Goal: Information Seeking & Learning: Learn about a topic

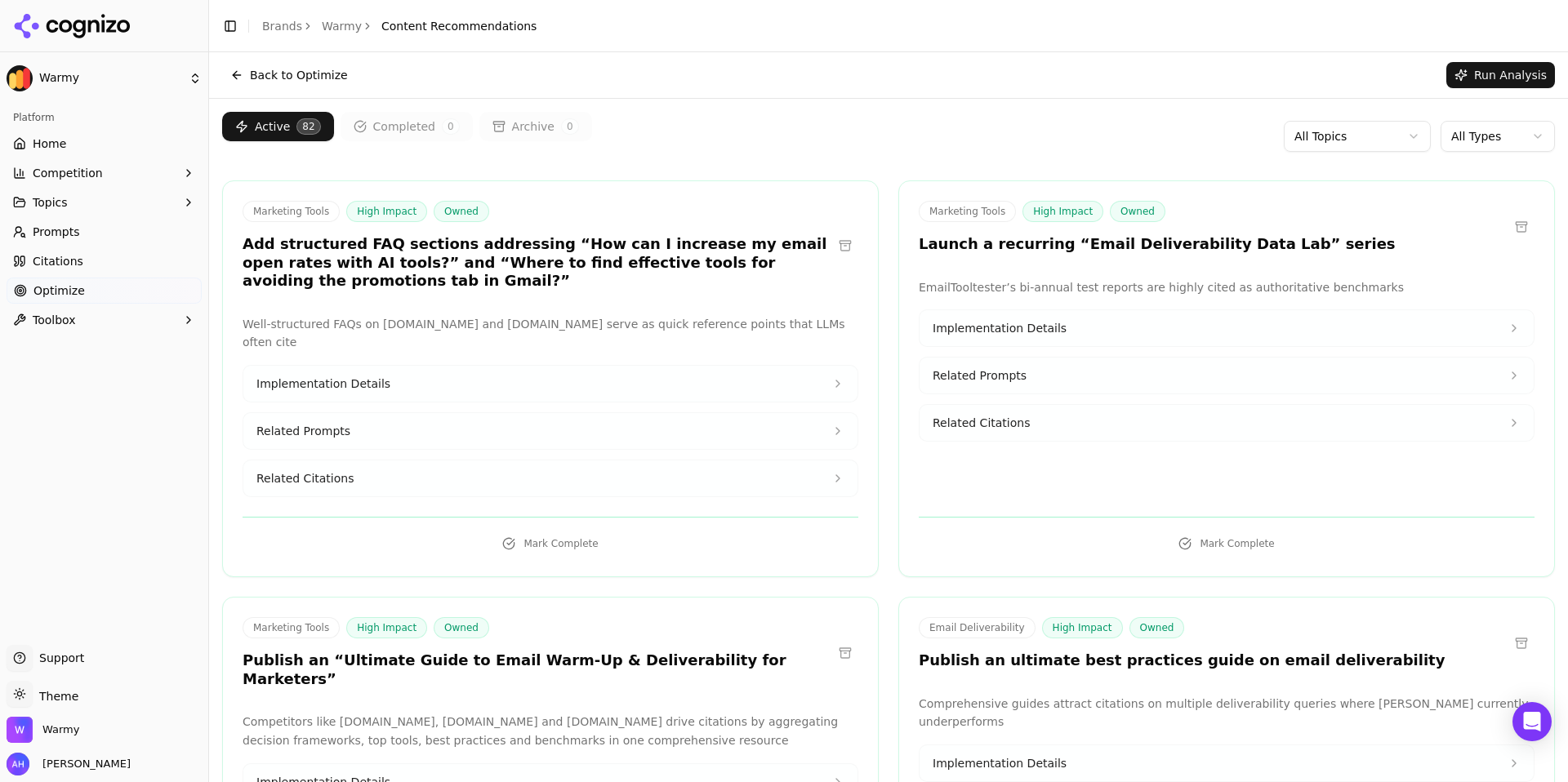
click at [46, 148] on span "Home" at bounding box center [49, 143] width 33 height 17
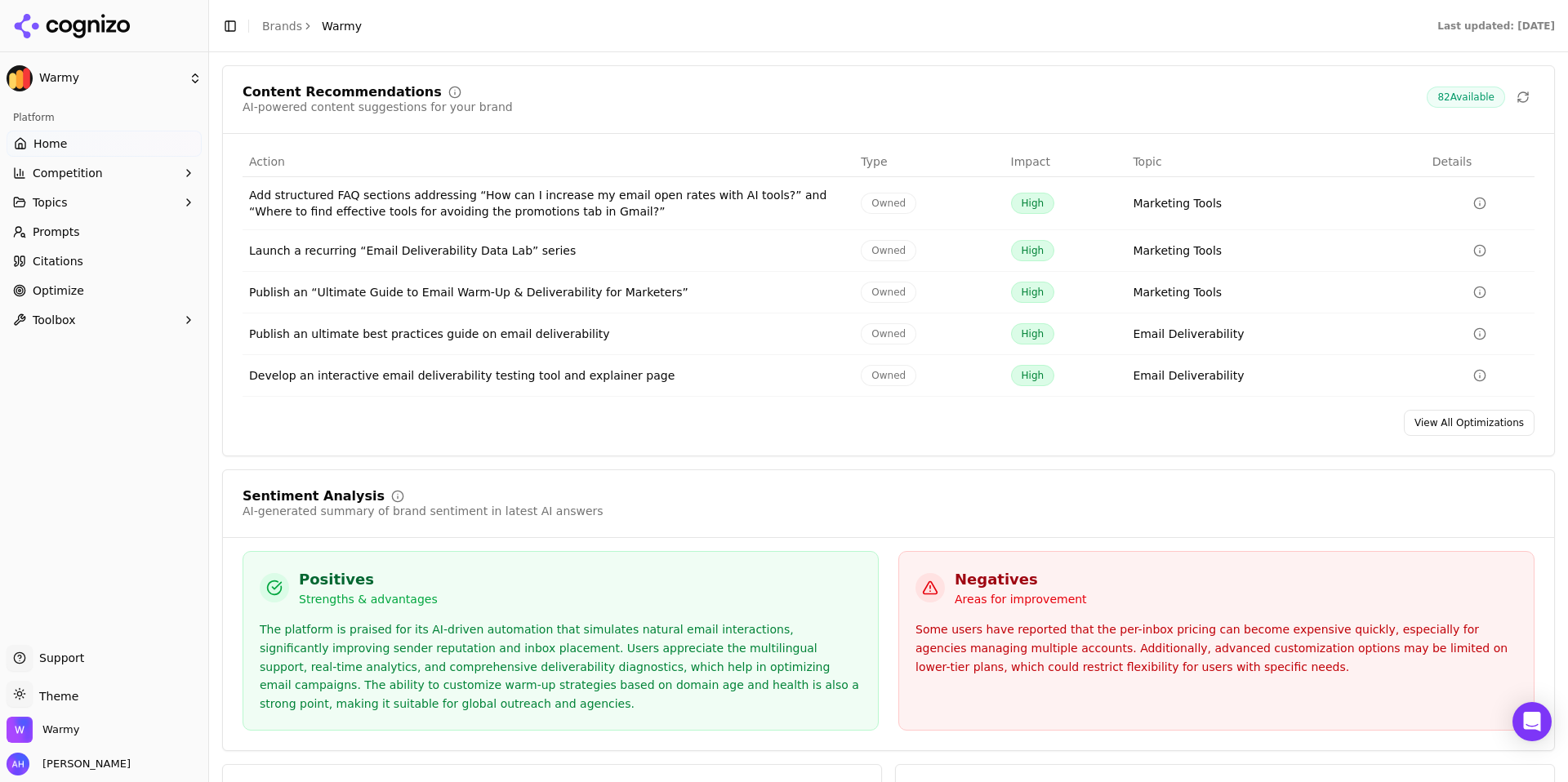
scroll to position [2453, 0]
click at [59, 287] on span "Optimize" at bounding box center [58, 290] width 52 height 17
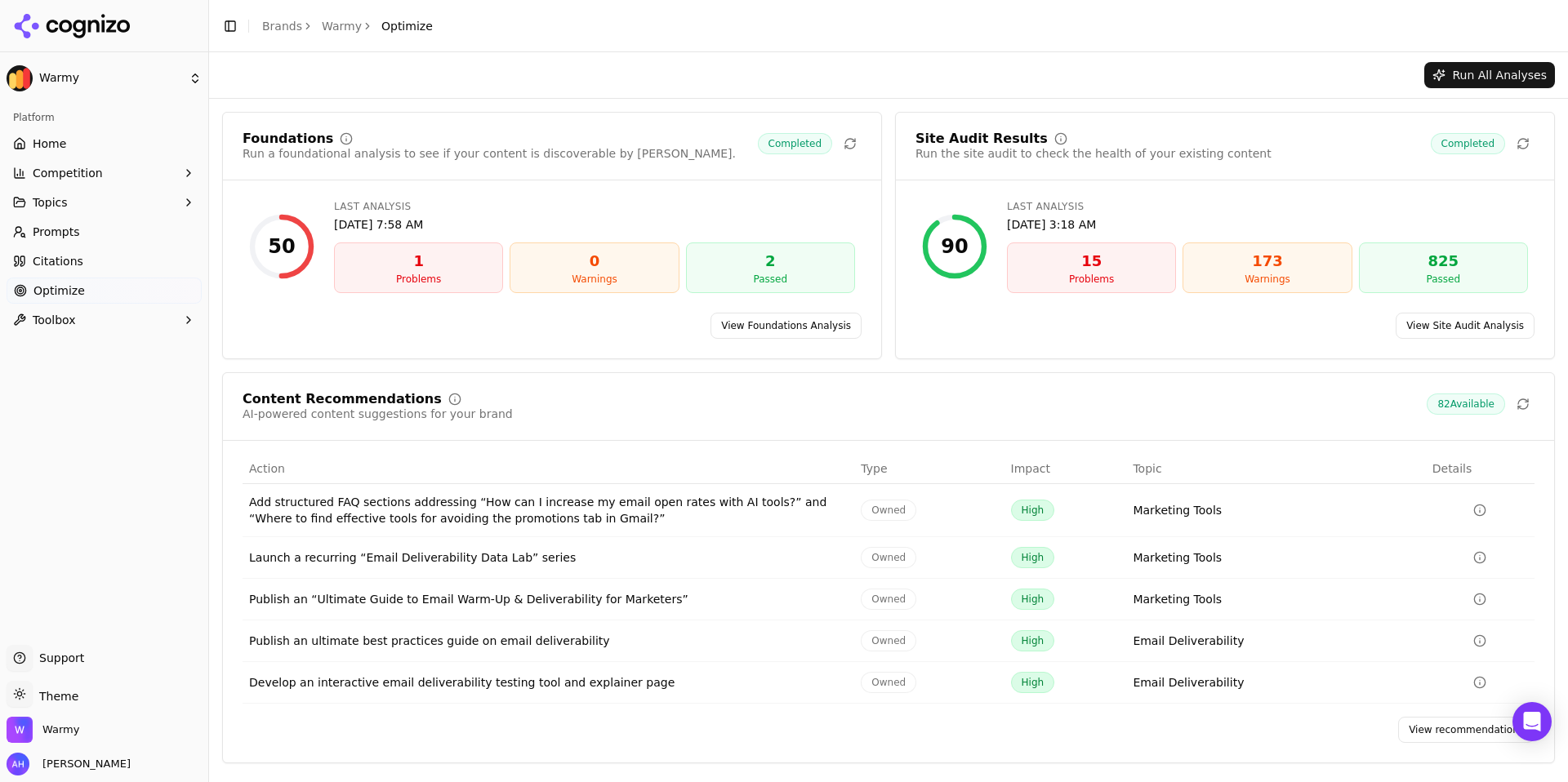
drag, startPoint x: 103, startPoint y: 244, endPoint x: 85, endPoint y: 270, distance: 31.6
click at [102, 244] on link "Prompts" at bounding box center [103, 232] width 195 height 26
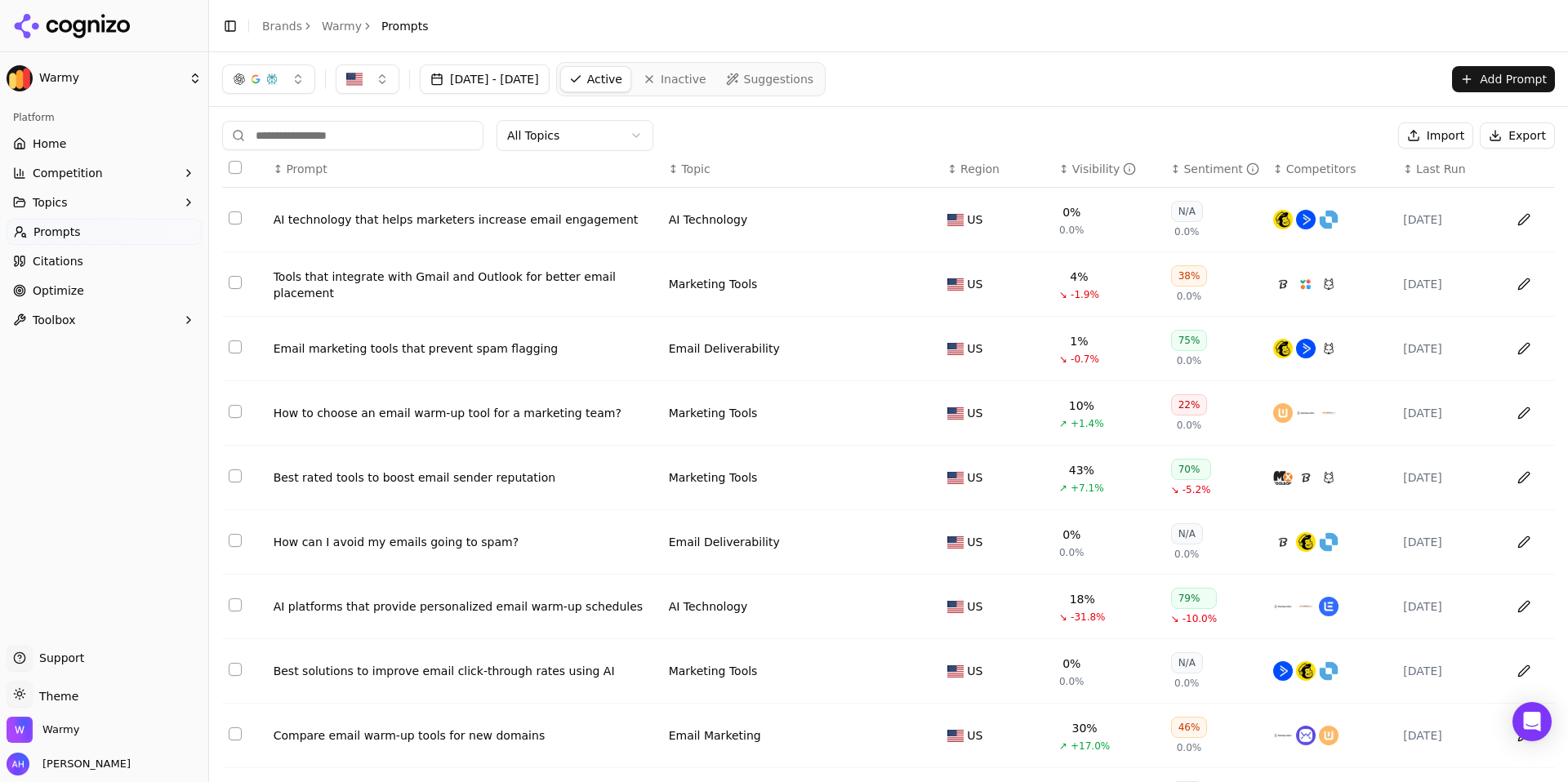
click at [86, 266] on link "Citations" at bounding box center [103, 261] width 195 height 26
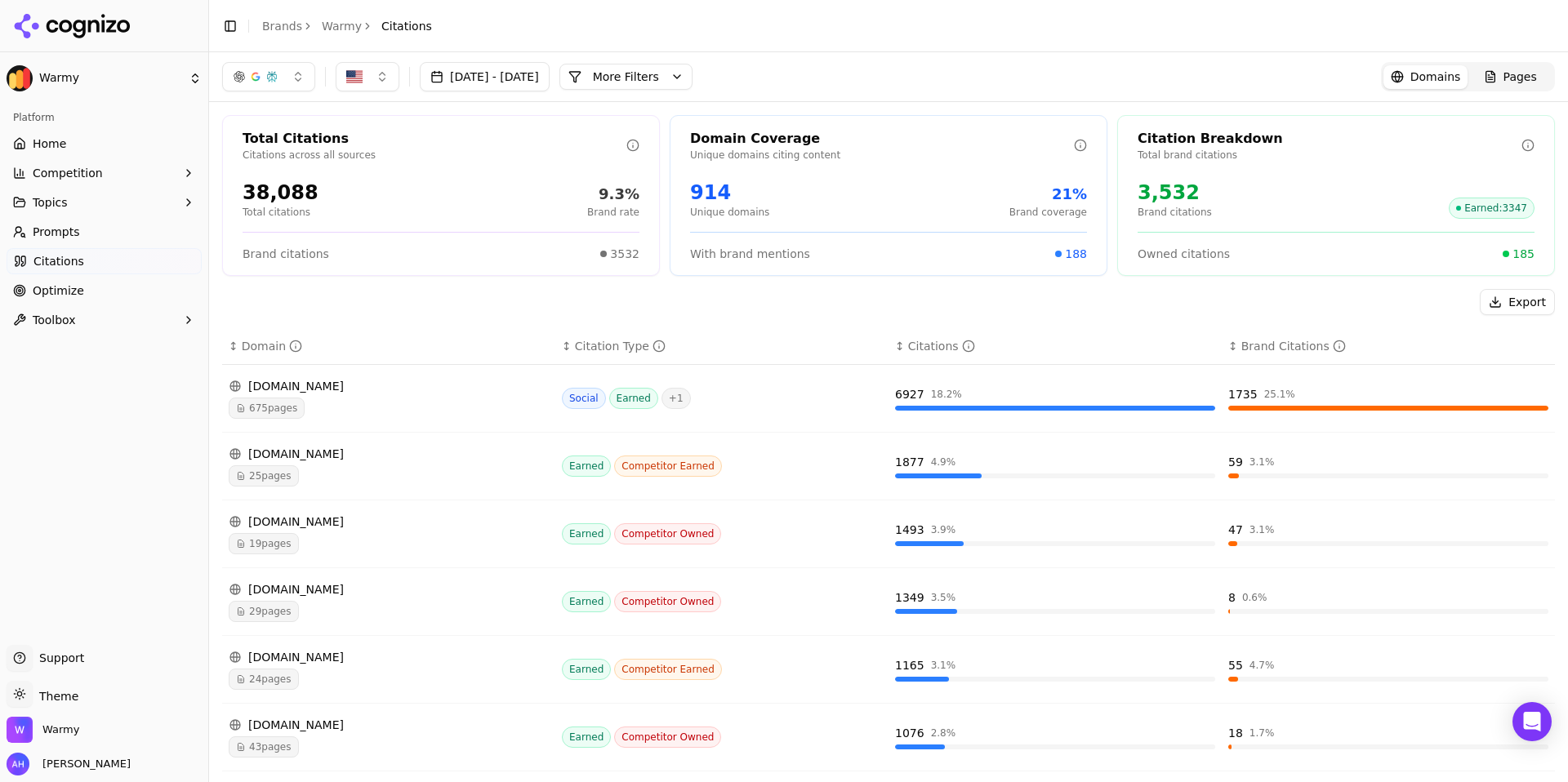
click at [101, 205] on button "Topics" at bounding box center [103, 203] width 195 height 26
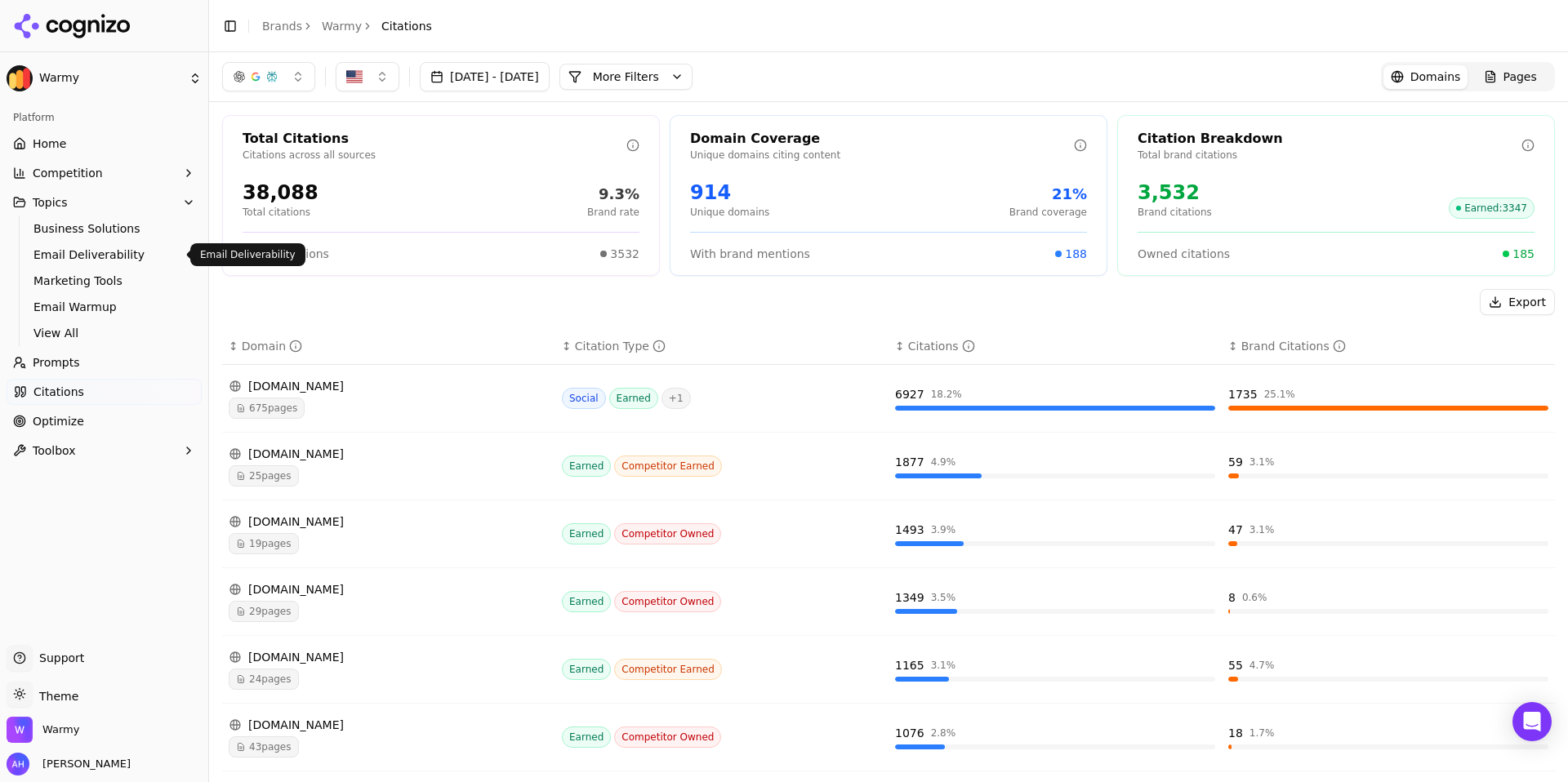
click at [100, 248] on span "Email Deliverability" at bounding box center [104, 254] width 142 height 17
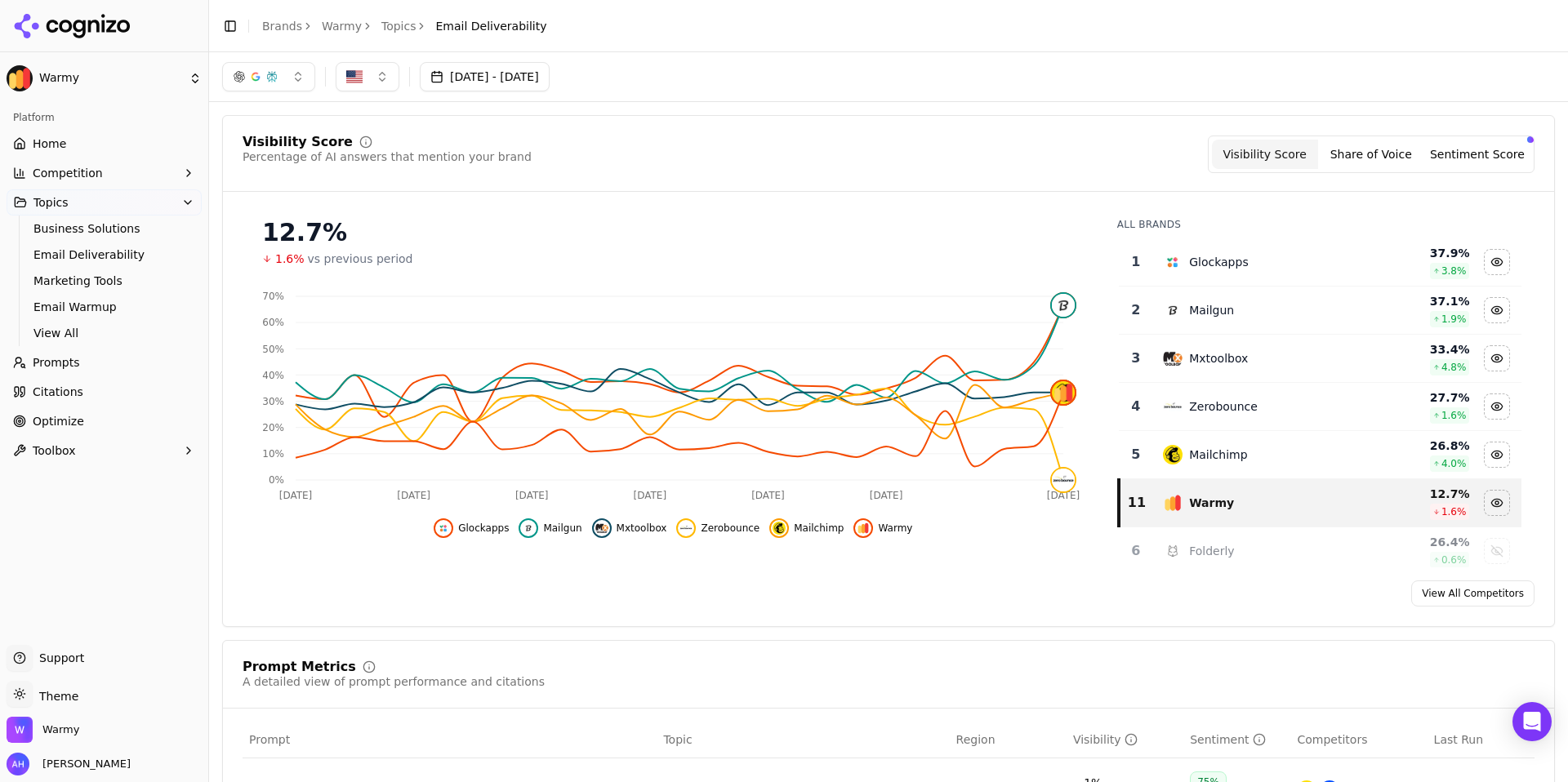
click at [74, 176] on span "Competition" at bounding box center [67, 173] width 70 height 17
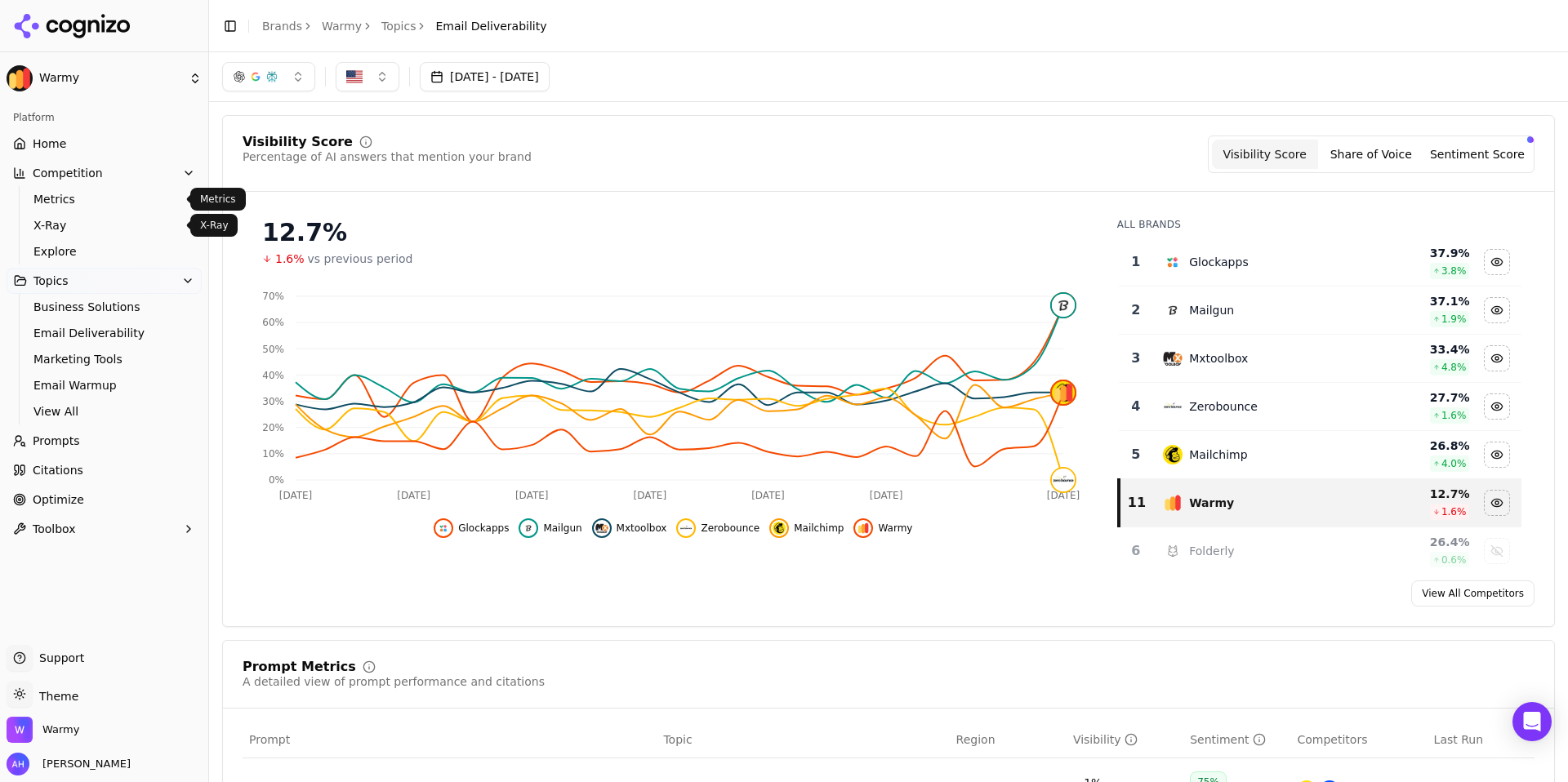
click at [63, 218] on span "X-Ray" at bounding box center [104, 225] width 142 height 17
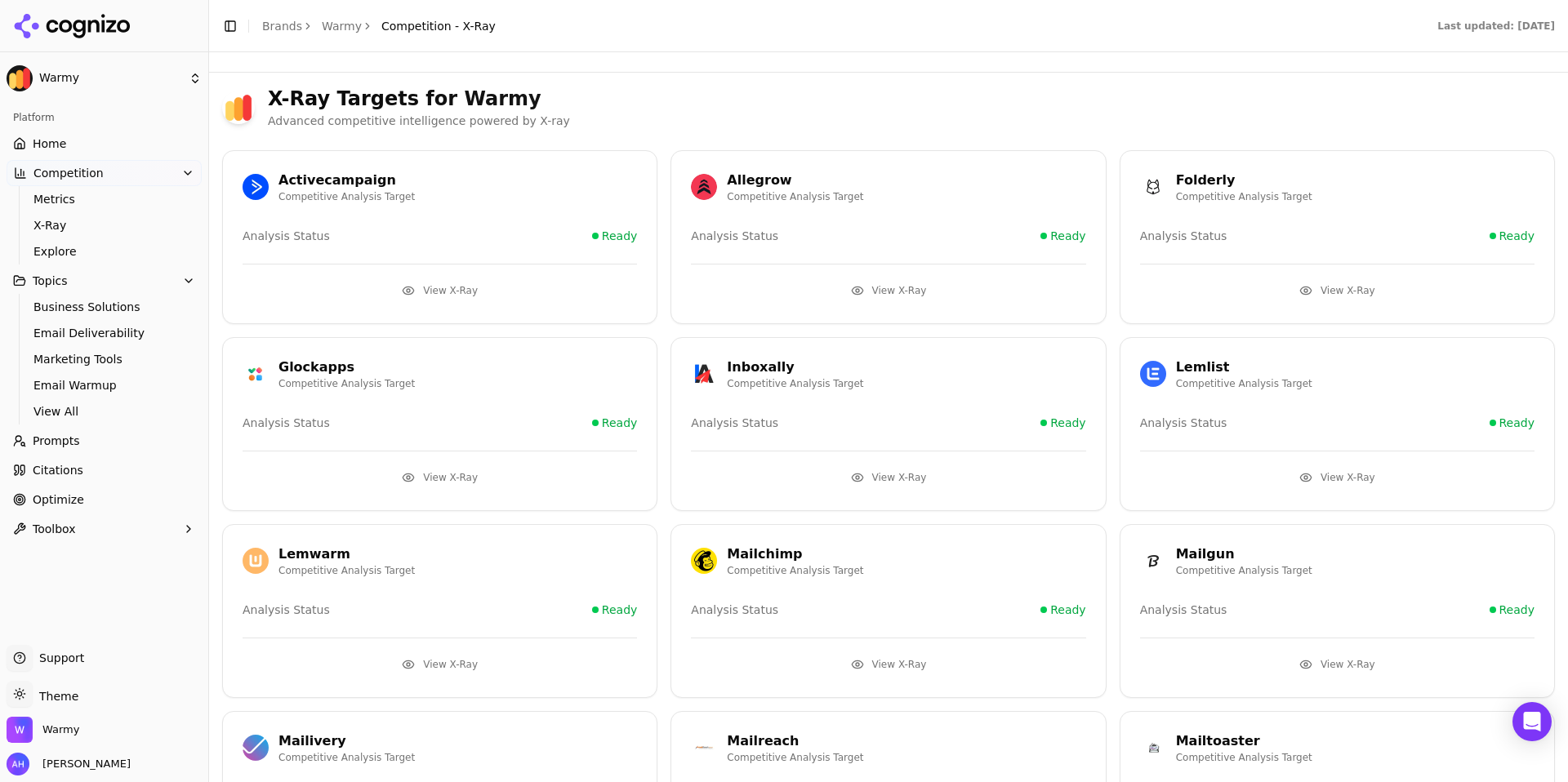
click at [876, 472] on button "View X-Ray" at bounding box center [887, 478] width 394 height 26
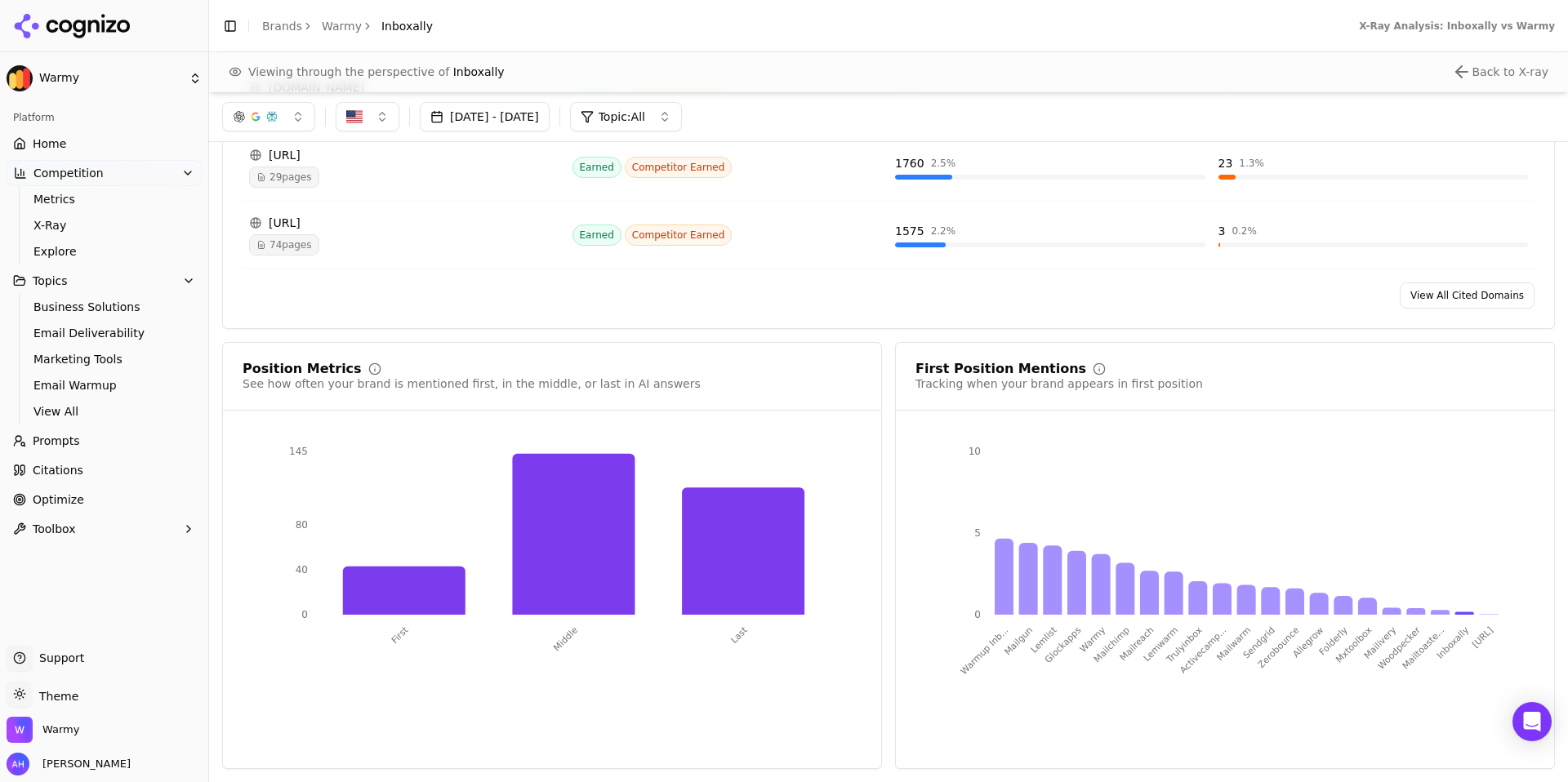
scroll to position [1477, 0]
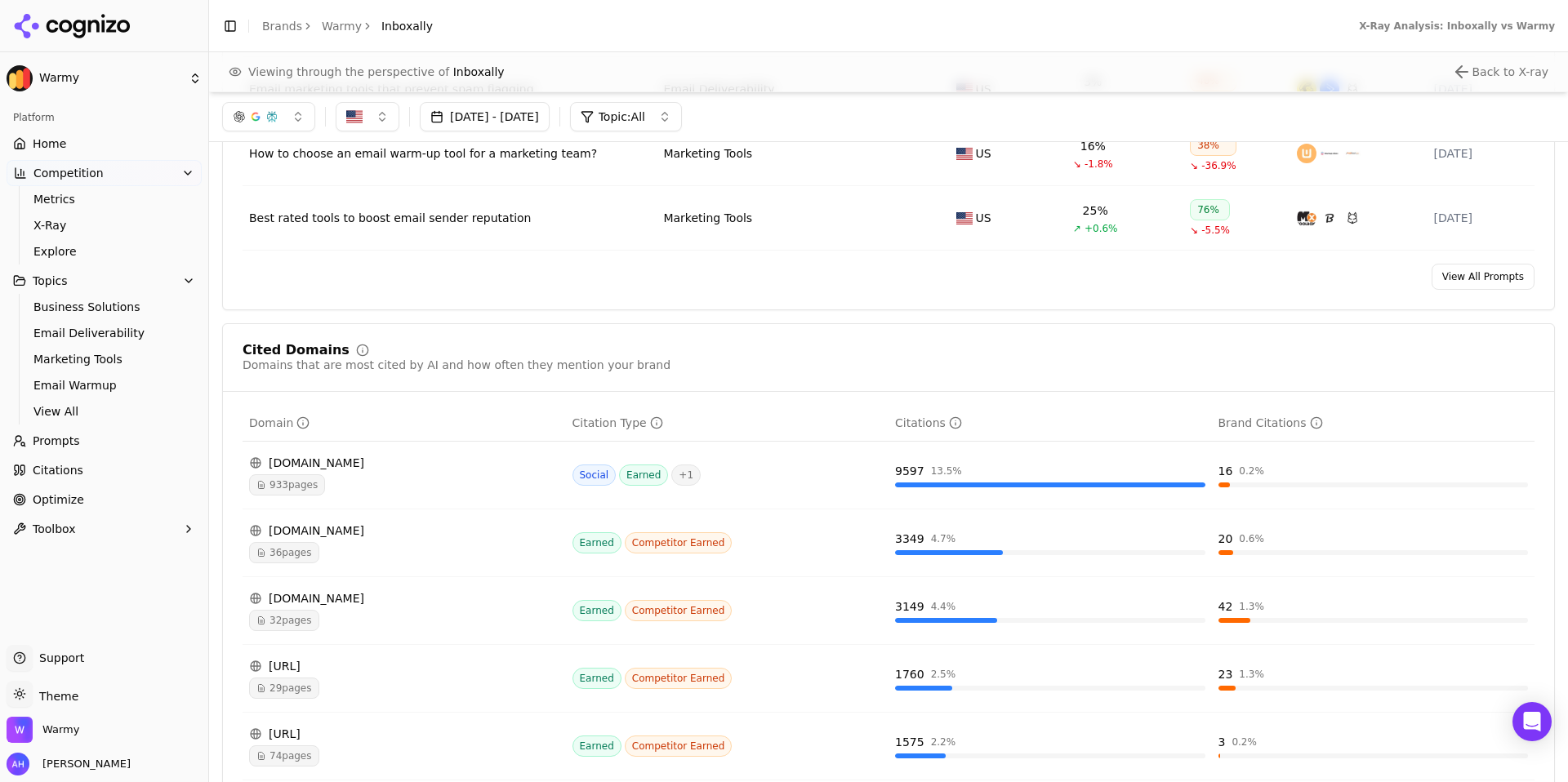
click at [59, 149] on span "Home" at bounding box center [49, 143] width 33 height 17
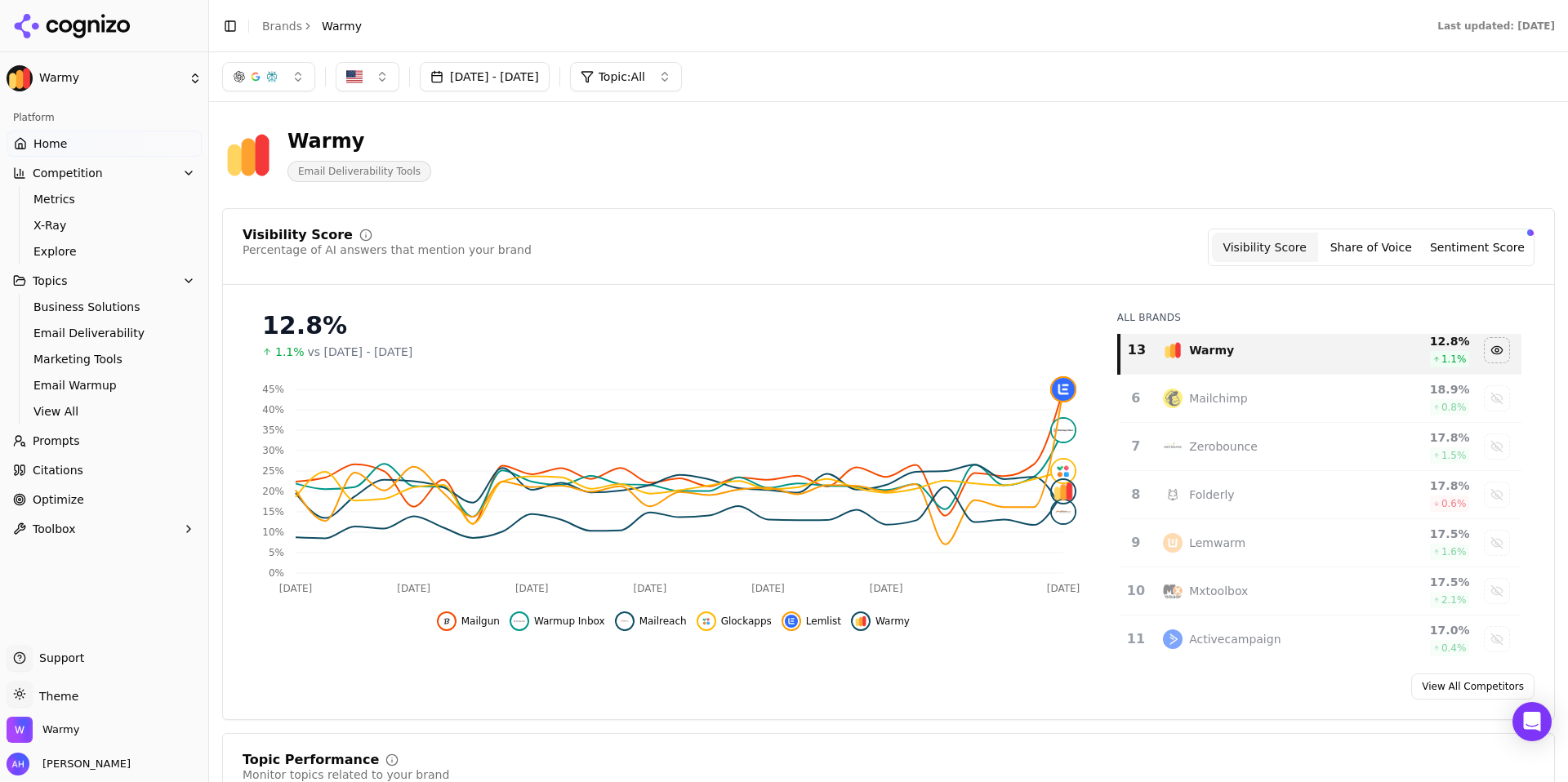
scroll to position [273, 0]
